Goal: Communication & Community: Answer question/provide support

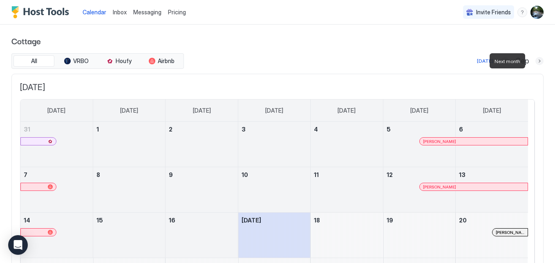
click at [536, 61] on button "Next month" at bounding box center [540, 61] width 8 height 8
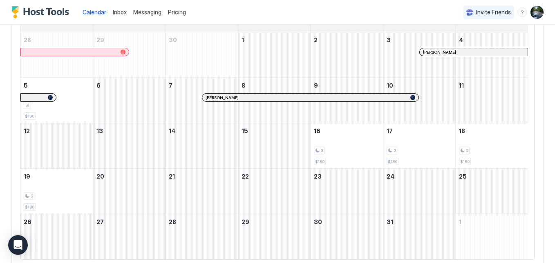
scroll to position [89, 0]
click at [119, 13] on span "Inbox" at bounding box center [120, 12] width 14 height 7
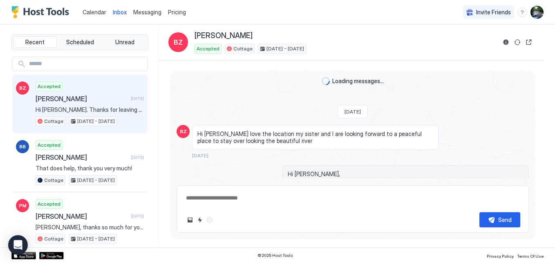
scroll to position [960, 0]
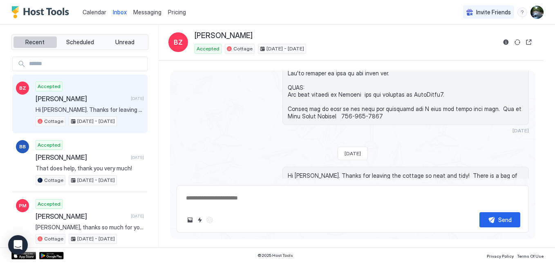
click at [31, 39] on span "Recent" at bounding box center [34, 41] width 19 height 7
type textarea "*"
